Goal: Task Accomplishment & Management: Manage account settings

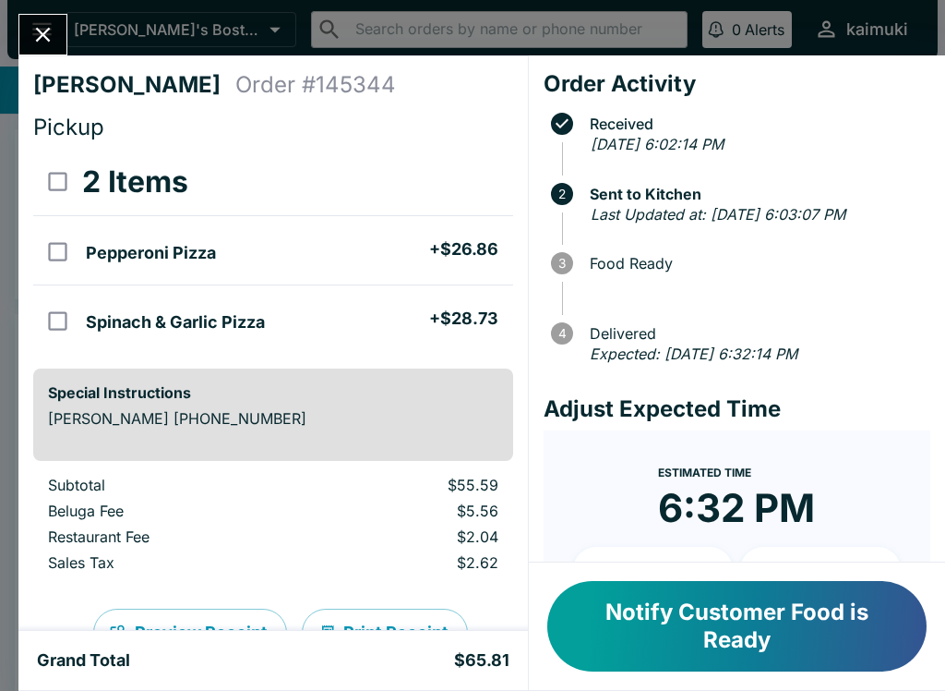
click at [733, 624] on button "Notify Customer Food is Ready" at bounding box center [736, 626] width 379 height 90
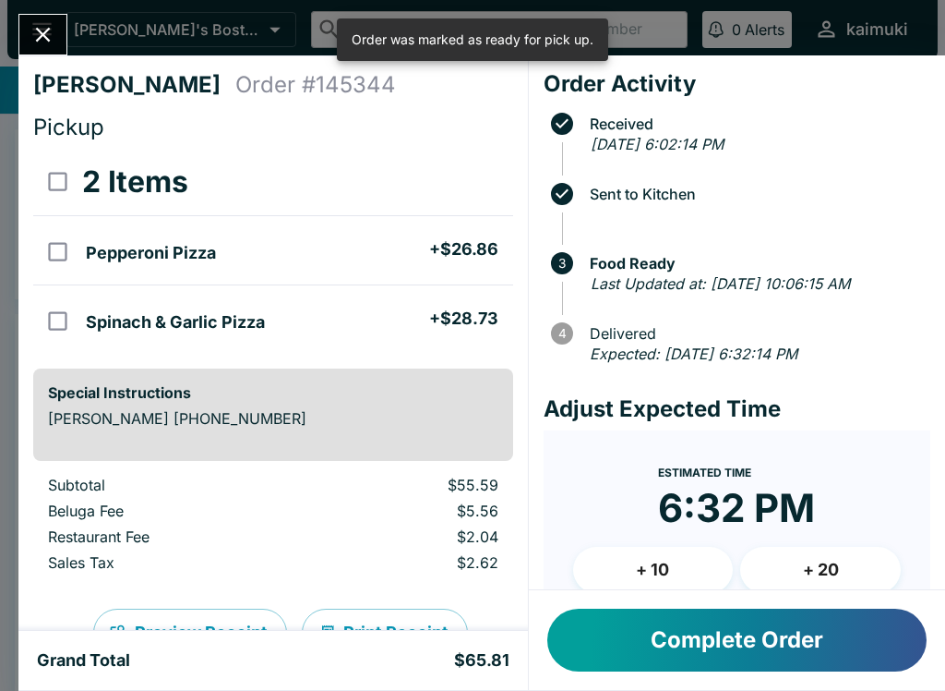
click at [777, 643] on button "Complete Order" at bounding box center [736, 639] width 379 height 63
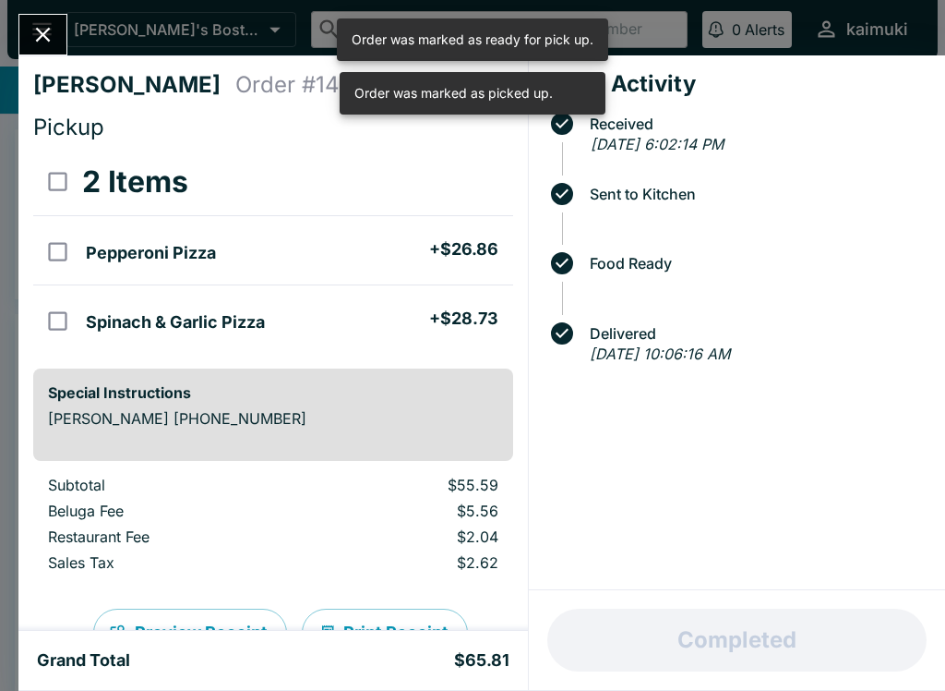
click at [37, 34] on icon "Close" at bounding box center [42, 34] width 25 height 25
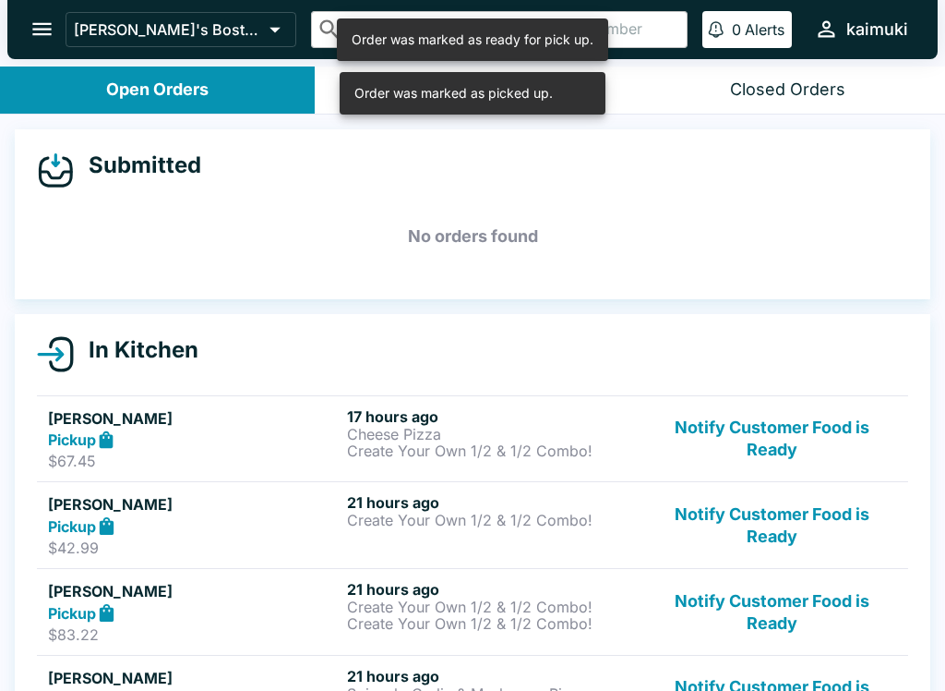
click at [785, 440] on button "Notify Customer Food is Ready" at bounding box center [772, 439] width 250 height 64
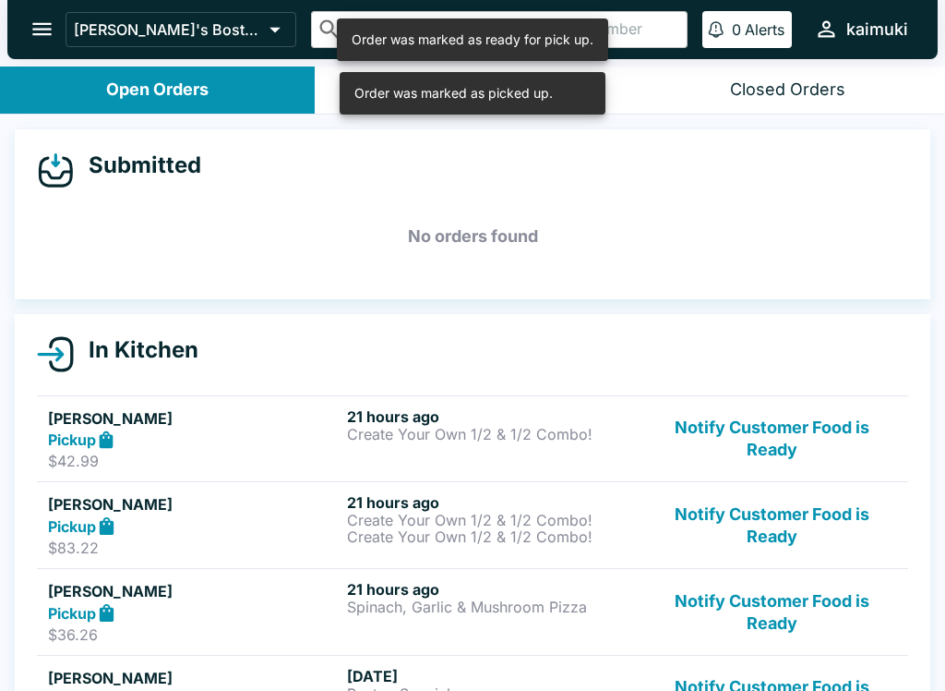
click at [802, 444] on button "Notify Customer Food is Ready" at bounding box center [772, 439] width 250 height 64
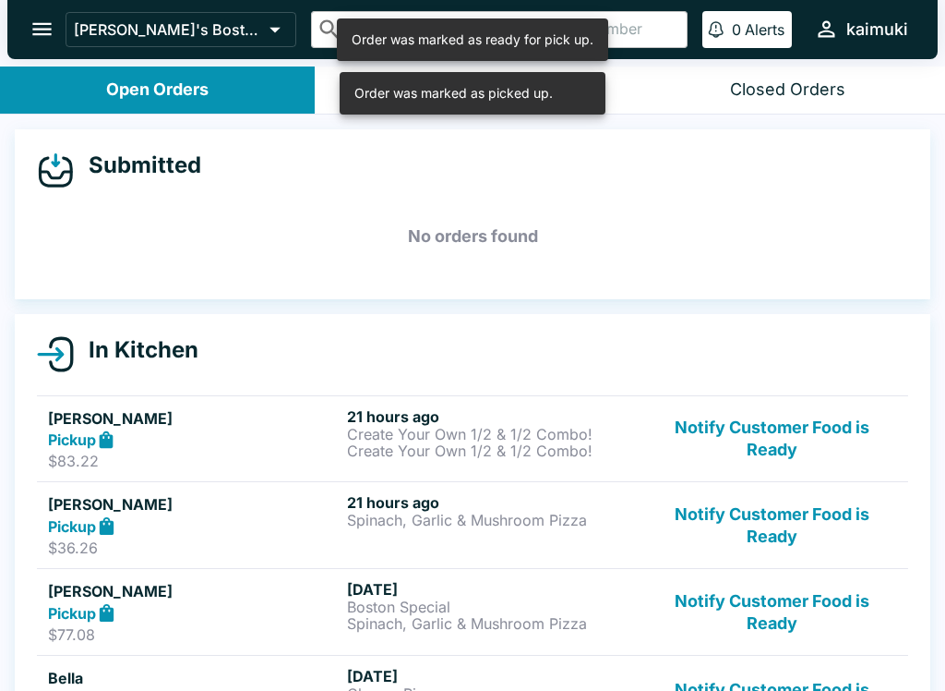
click at [807, 443] on button "Notify Customer Food is Ready" at bounding box center [772, 439] width 250 height 64
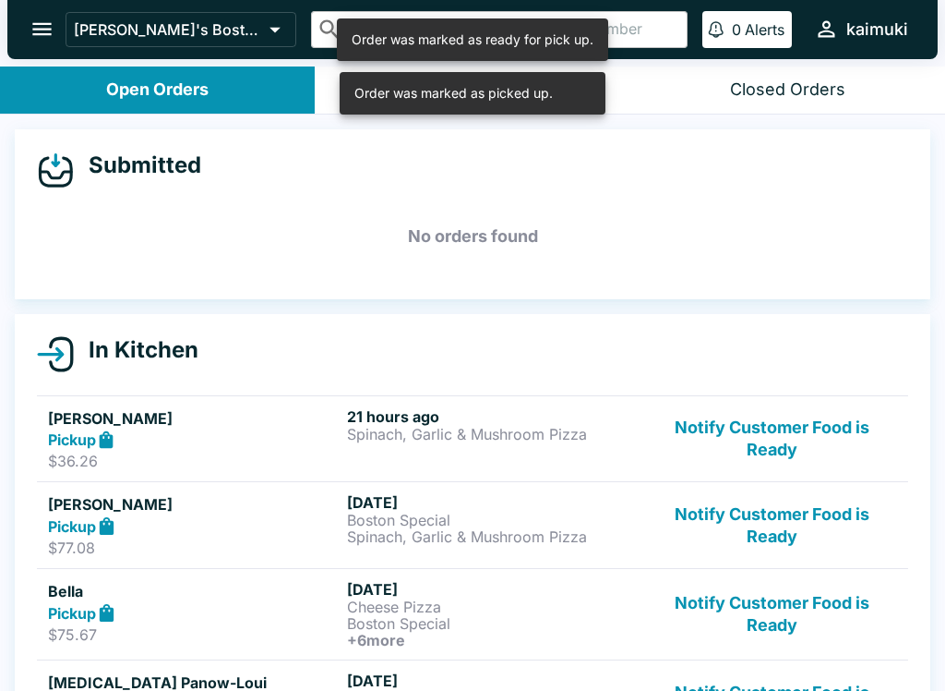
click at [807, 447] on button "Notify Customer Food is Ready" at bounding box center [772, 439] width 250 height 64
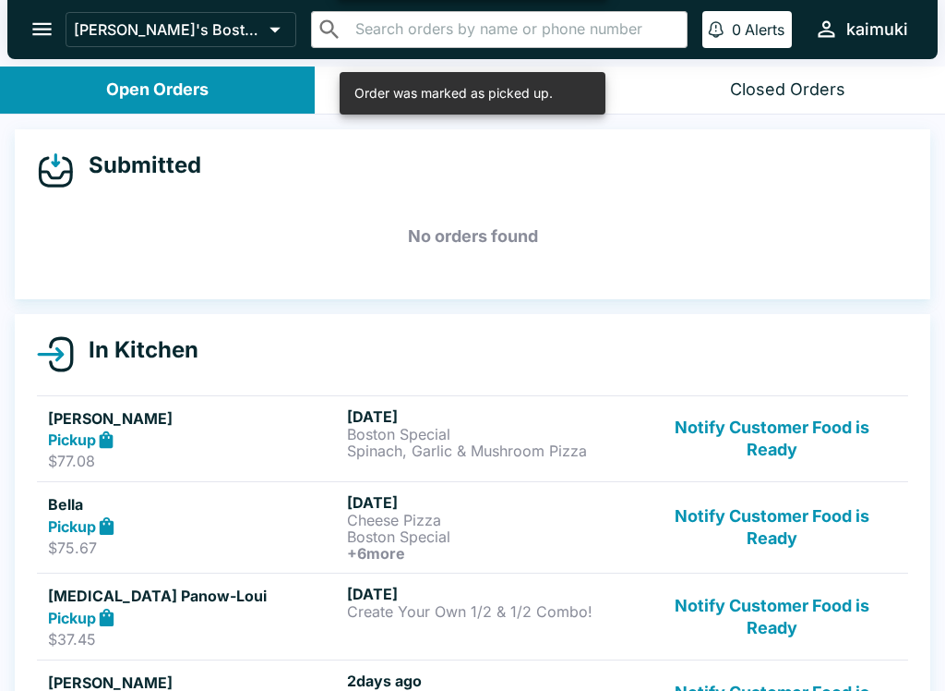
click at [795, 427] on button "Notify Customer Food is Ready" at bounding box center [772, 439] width 250 height 64
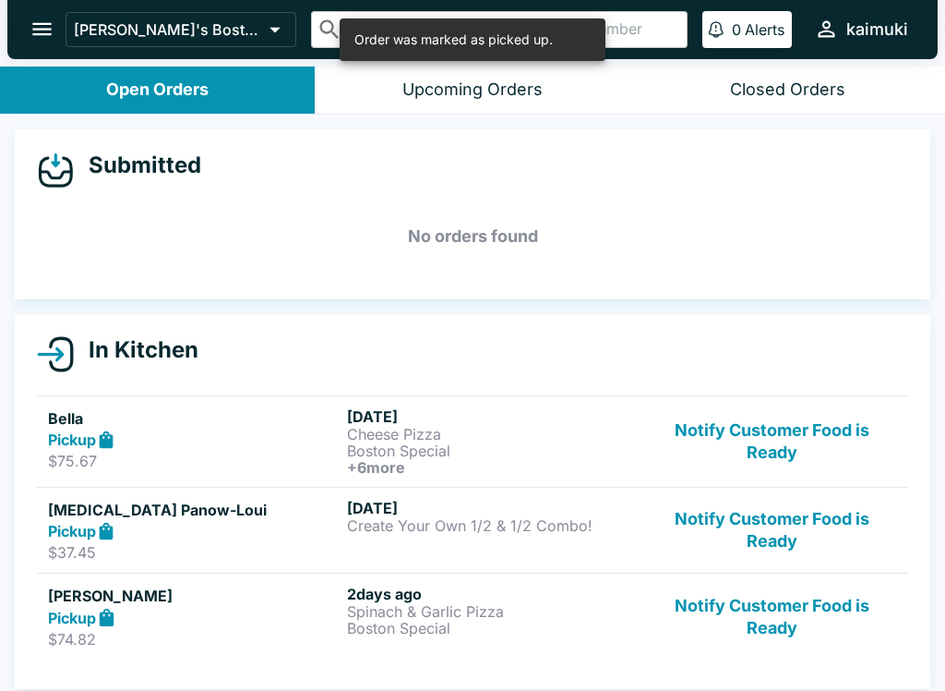
click at [780, 443] on button "Notify Customer Food is Ready" at bounding box center [772, 441] width 250 height 68
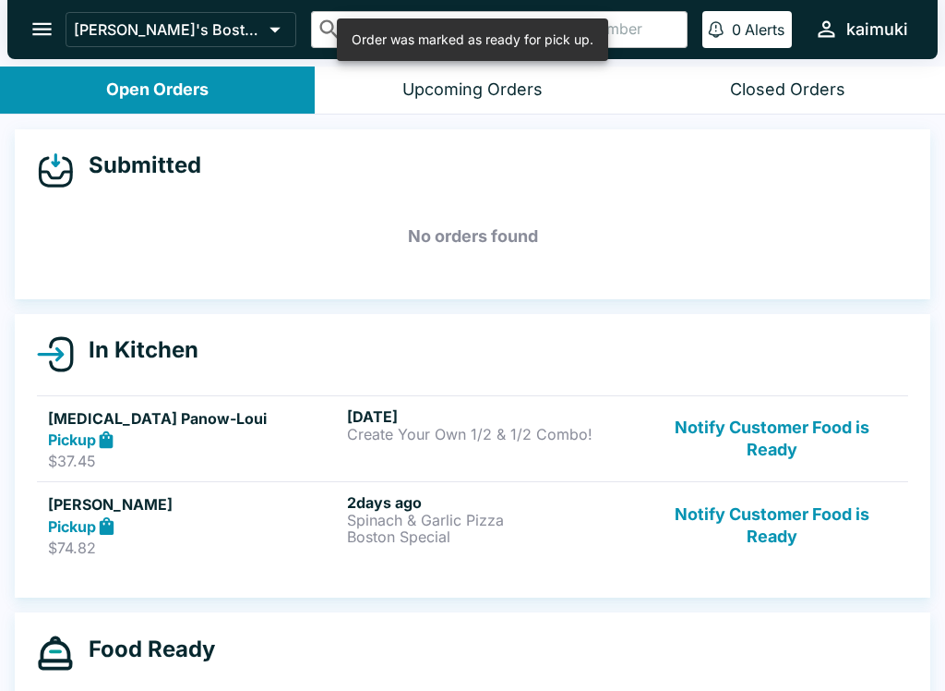
click at [789, 435] on button "Notify Customer Food is Ready" at bounding box center [772, 439] width 250 height 64
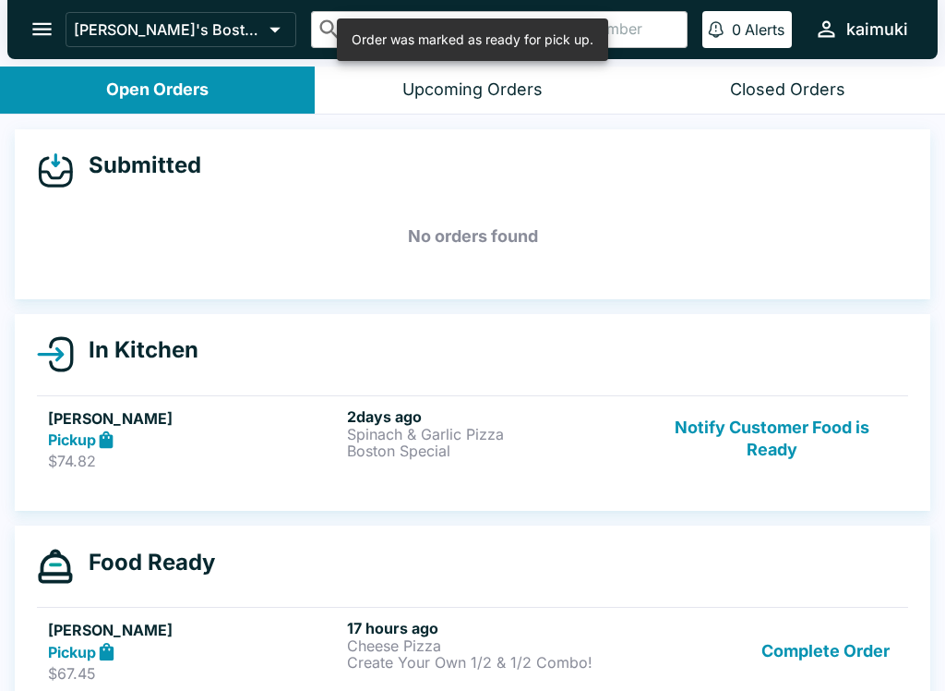
click at [785, 447] on button "Notify Customer Food is Ready" at bounding box center [772, 439] width 250 height 64
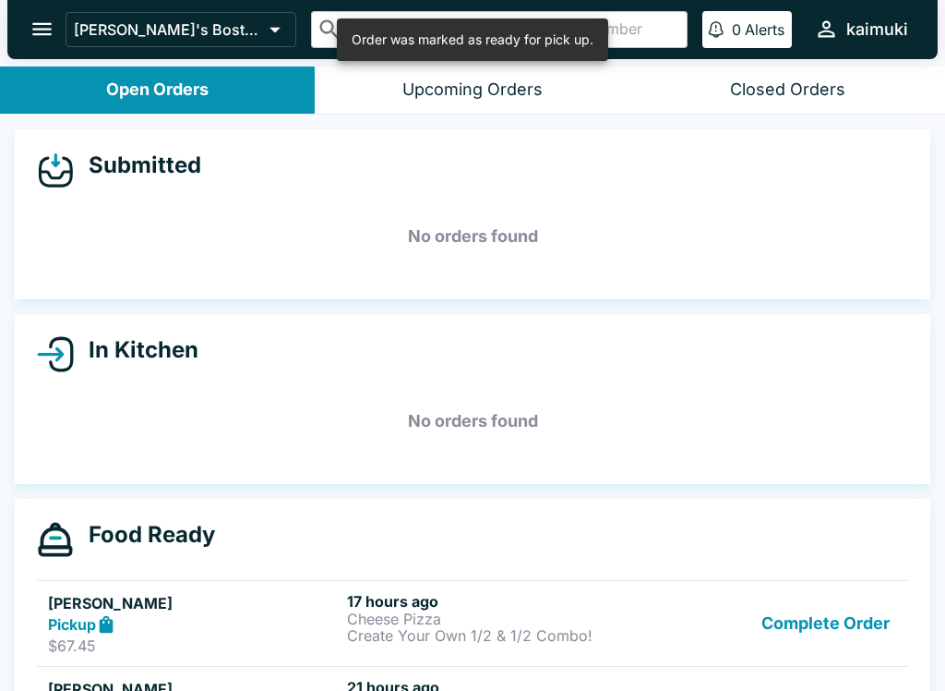
click at [845, 644] on button "Complete Order" at bounding box center [825, 624] width 143 height 64
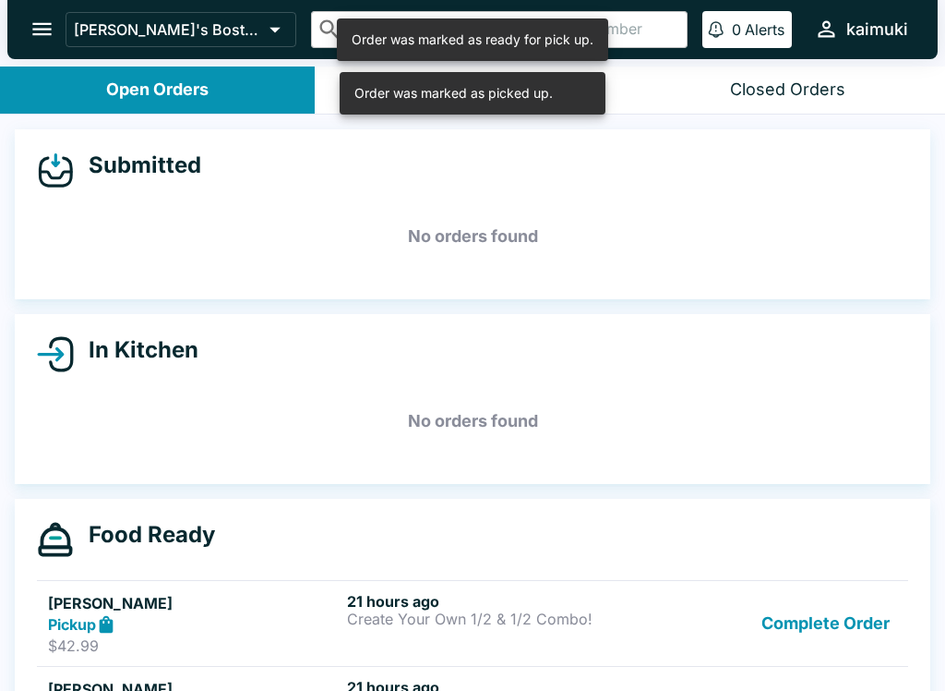
click at [859, 633] on button "Complete Order" at bounding box center [825, 624] width 143 height 64
click at [857, 633] on button "Complete Order" at bounding box center [825, 624] width 143 height 64
click at [855, 623] on button "Complete Order" at bounding box center [825, 624] width 143 height 64
click at [841, 625] on button "Complete Order" at bounding box center [825, 624] width 143 height 64
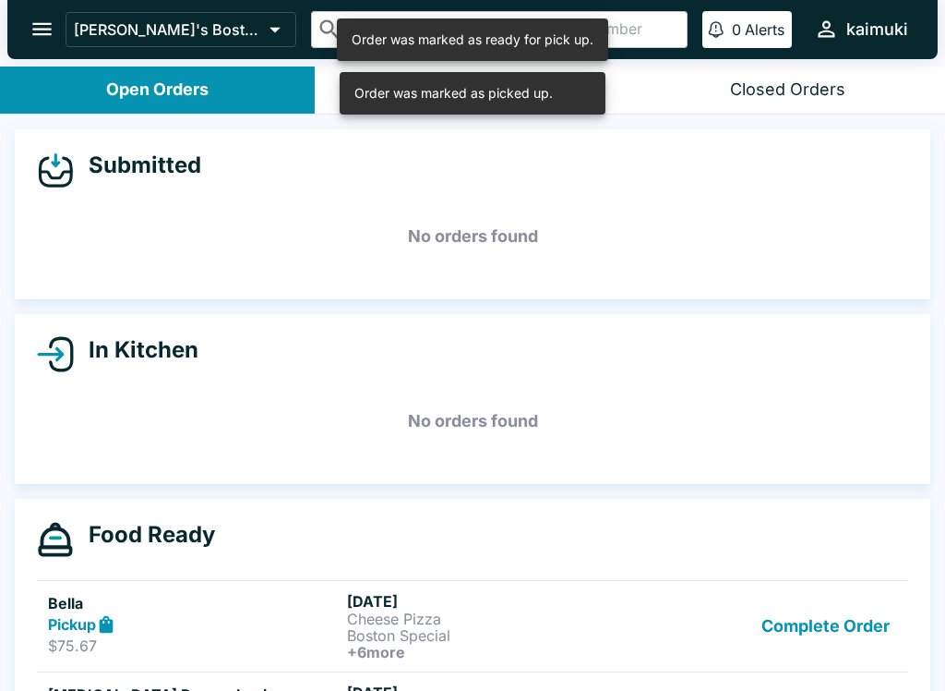
click at [841, 632] on button "Complete Order" at bounding box center [825, 626] width 143 height 68
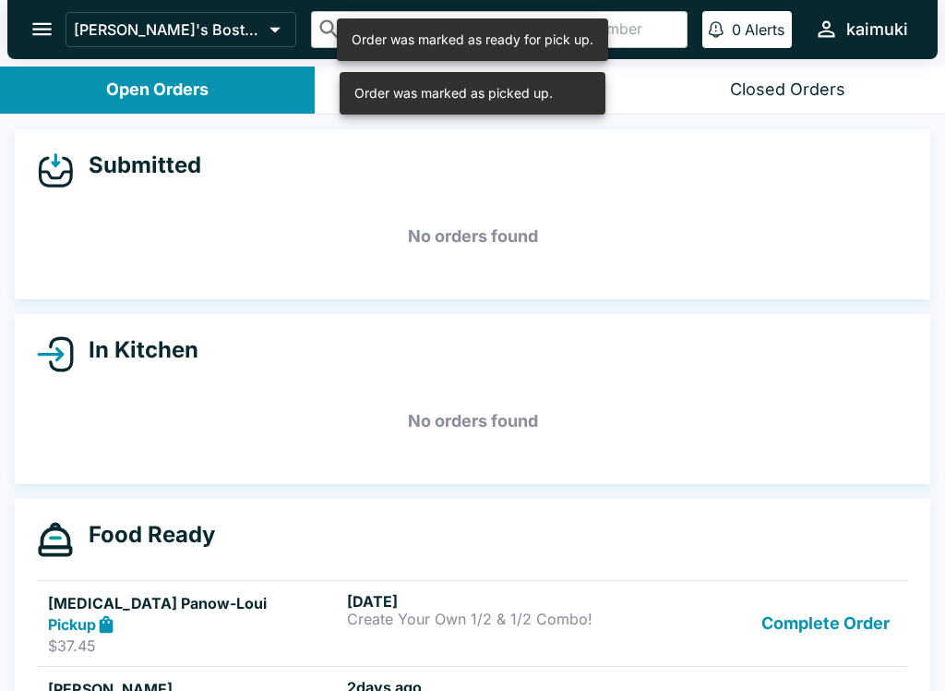
click at [849, 631] on button "Complete Order" at bounding box center [825, 624] width 143 height 64
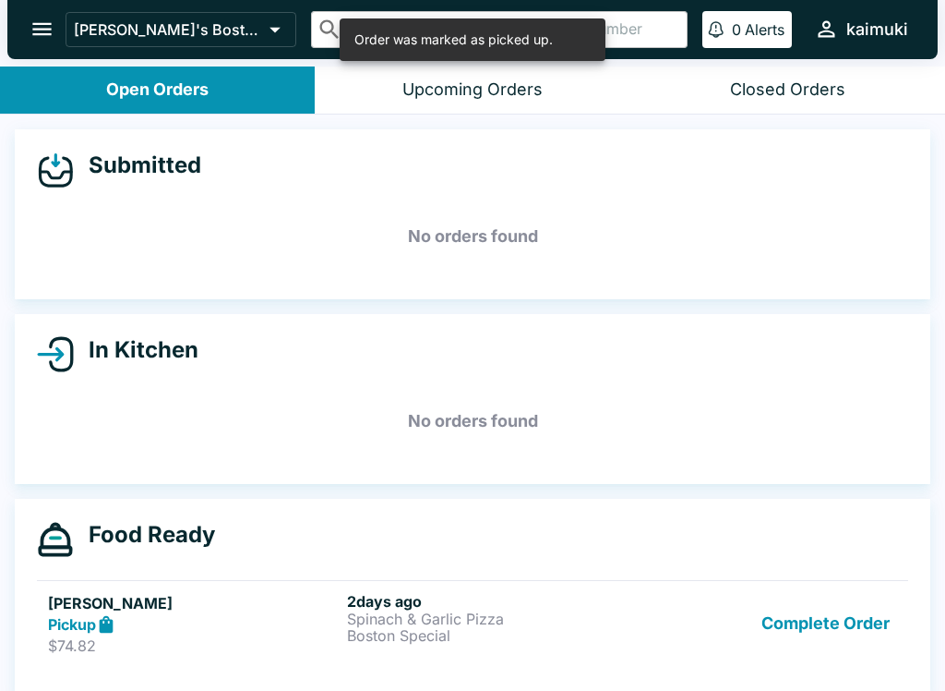
click at [851, 633] on button "Complete Order" at bounding box center [825, 624] width 143 height 64
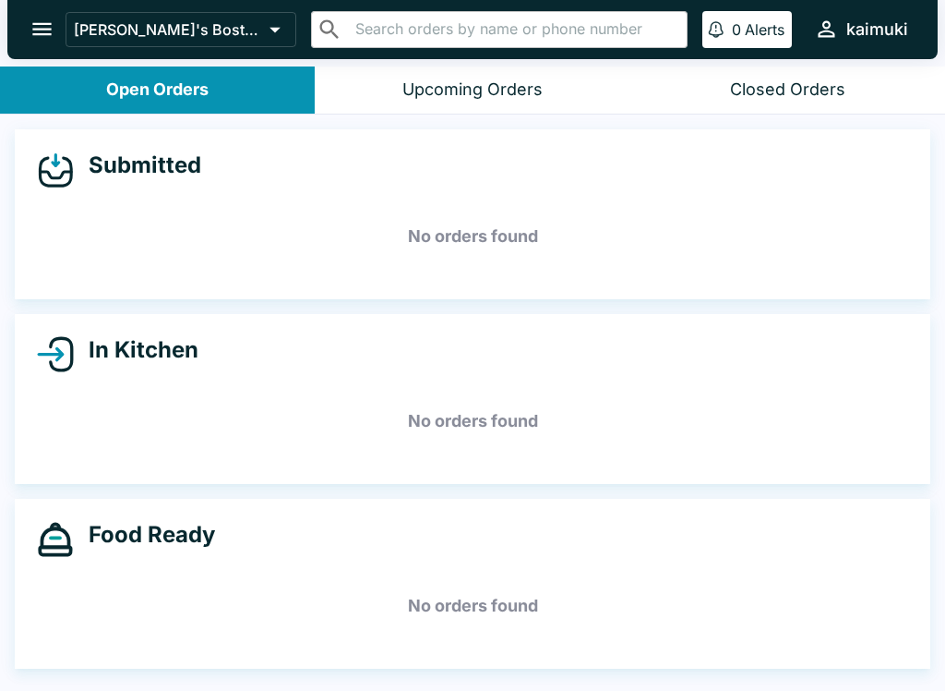
click at [789, 90] on div "Closed Orders" at bounding box center [787, 89] width 115 height 21
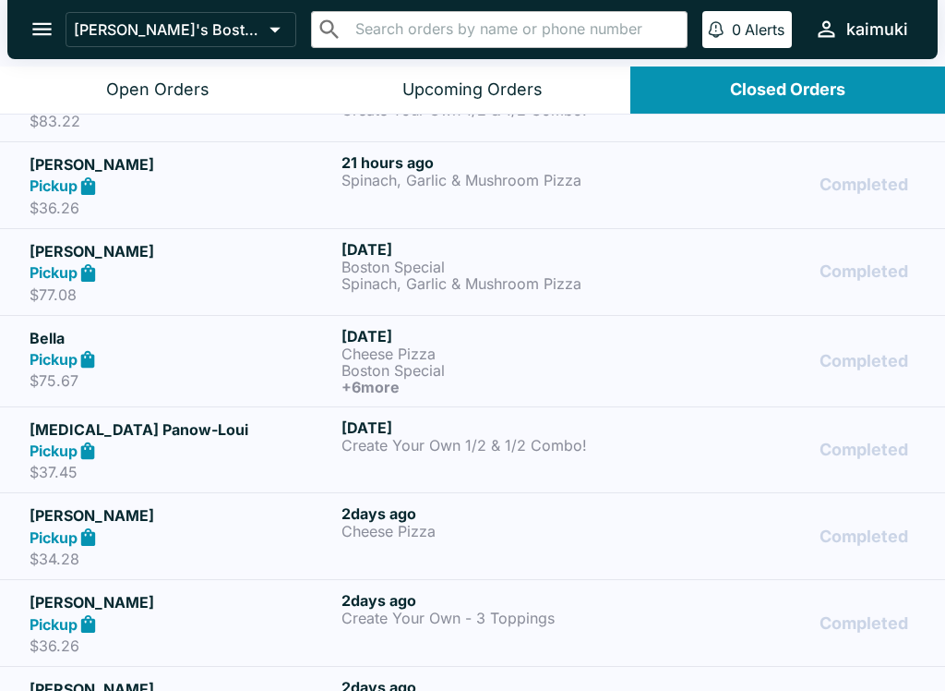
scroll to position [320, 0]
click at [462, 534] on p "Cheese Pizza" at bounding box center [494, 530] width 305 height 17
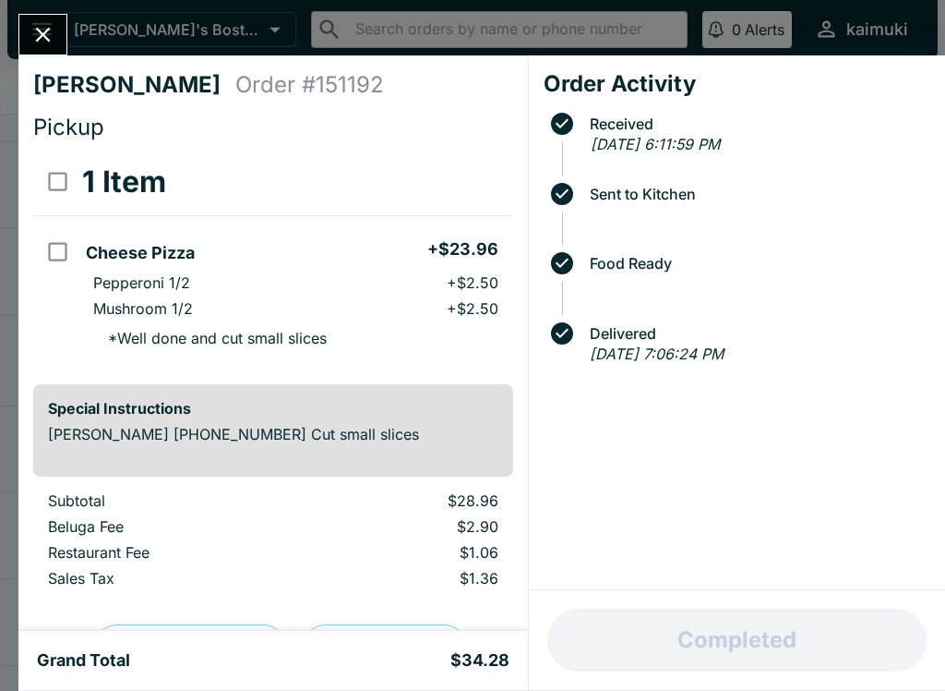
click at [54, 31] on icon "Close" at bounding box center [42, 34] width 25 height 25
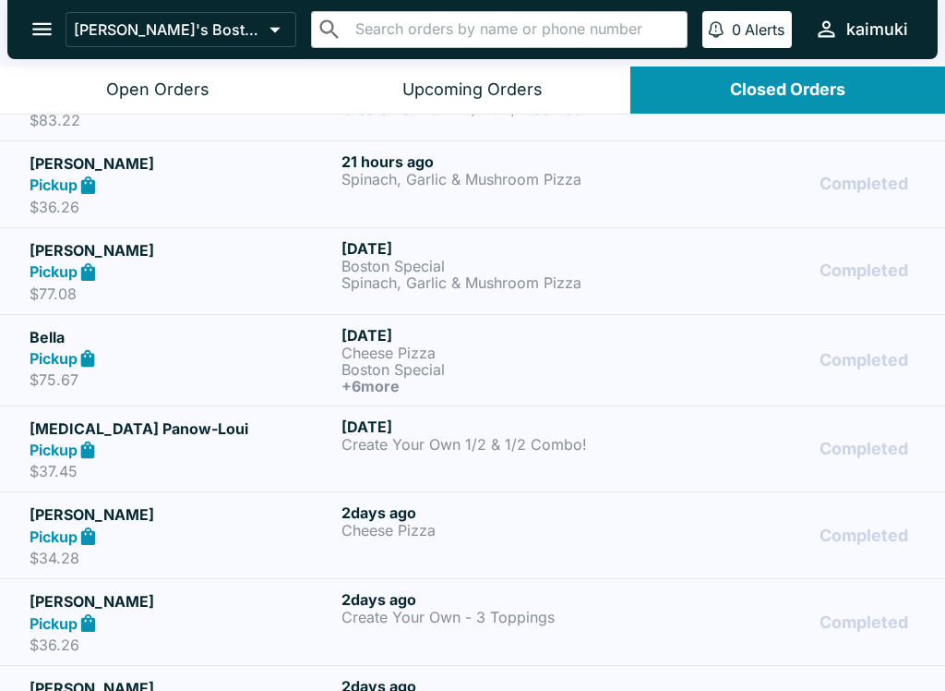
click at [463, 443] on p "Create Your Own 1/2 & 1/2 Combo!" at bounding box center [494, 444] width 305 height 17
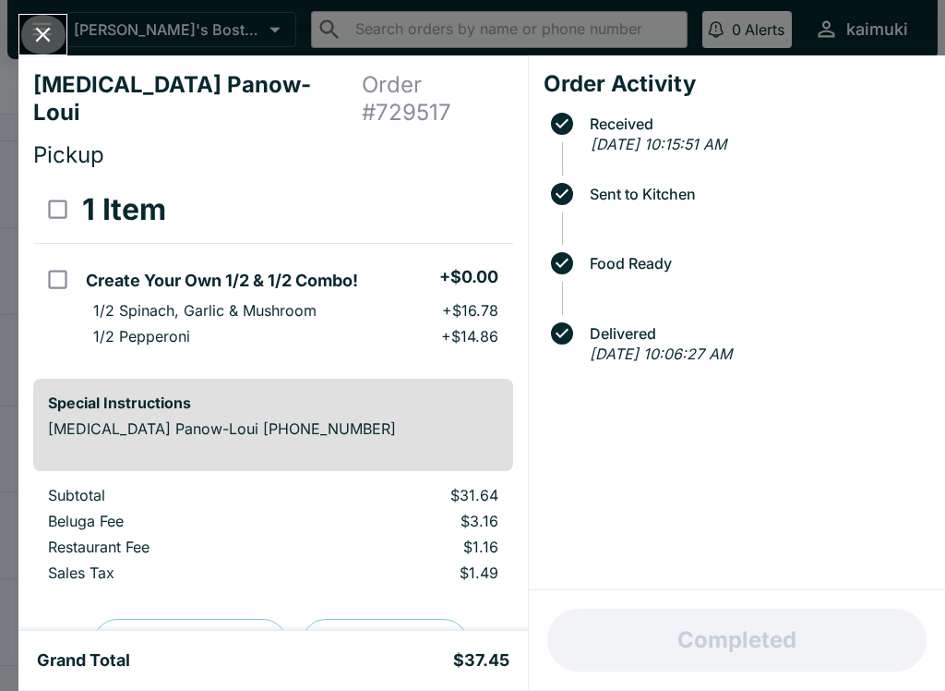
click at [36, 35] on icon "Close" at bounding box center [42, 34] width 25 height 25
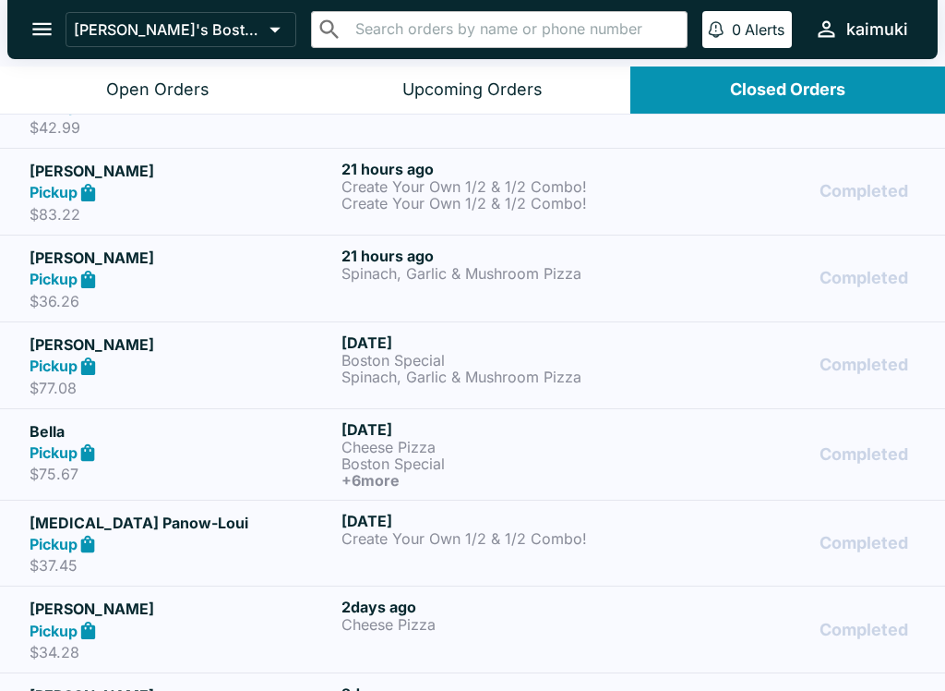
scroll to position [227, 0]
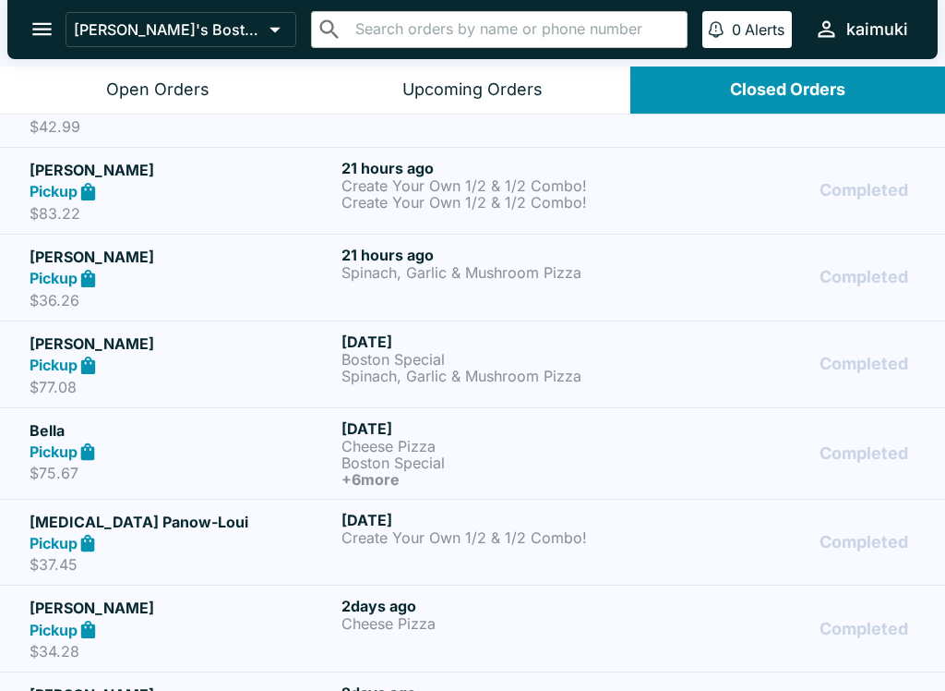
click at [384, 432] on h6 "[DATE]" at bounding box center [494, 428] width 305 height 18
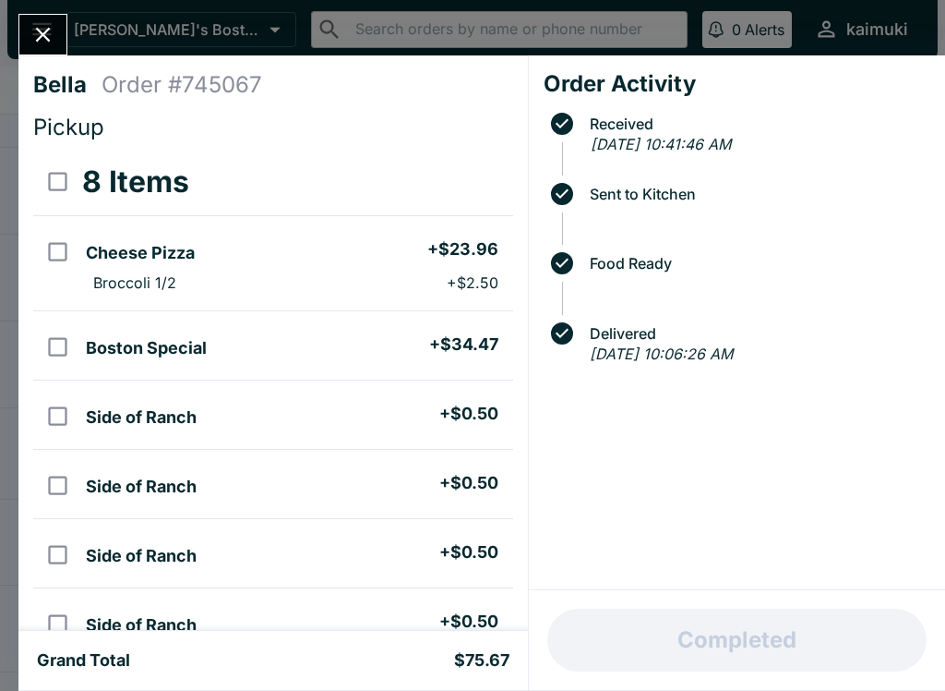
click at [51, 33] on icon "Close" at bounding box center [42, 34] width 25 height 25
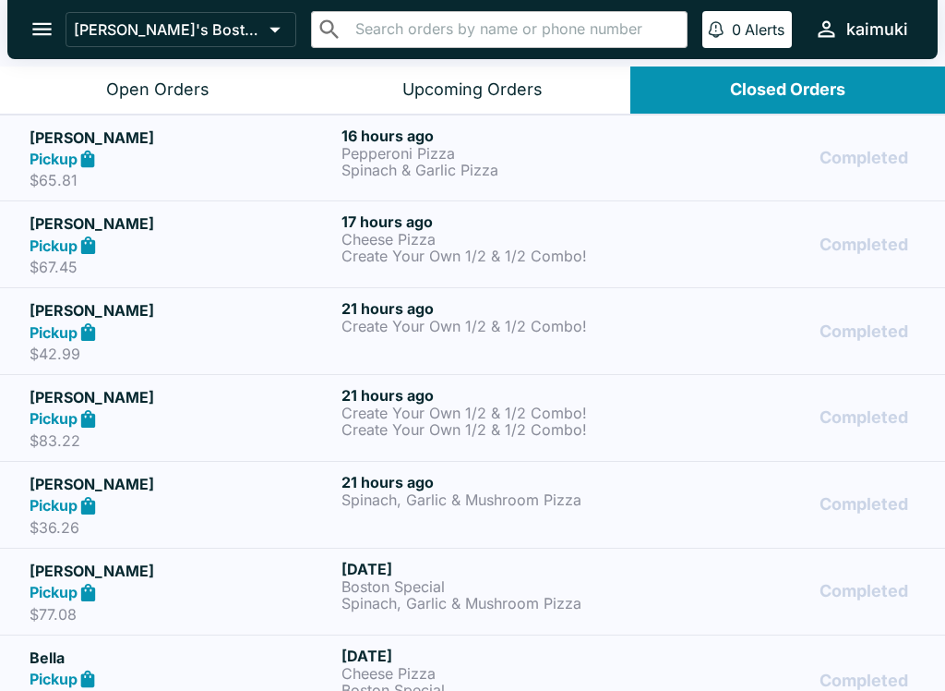
click at [96, 105] on button "Open Orders" at bounding box center [157, 89] width 315 height 47
